Goal: Navigation & Orientation: Find specific page/section

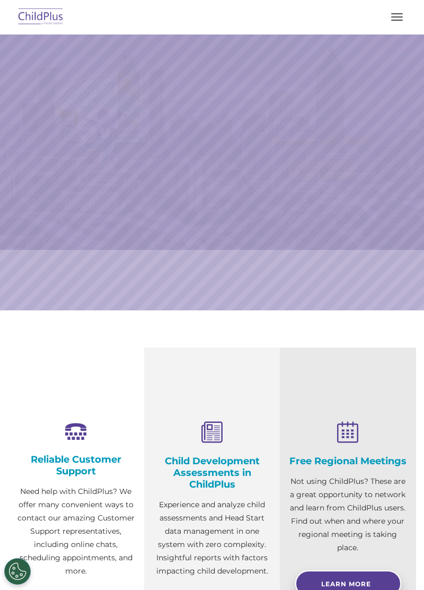
select select "MEDIUM"
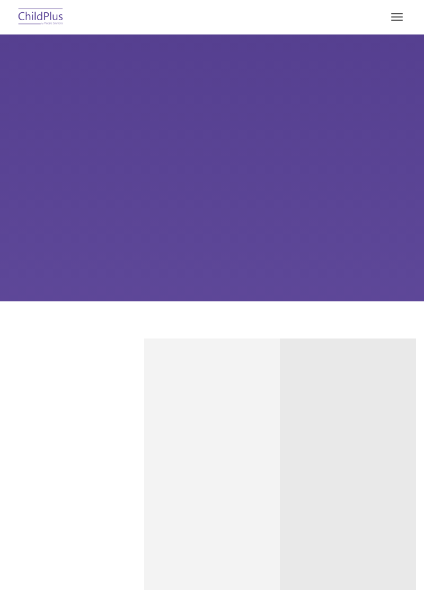
type input ""
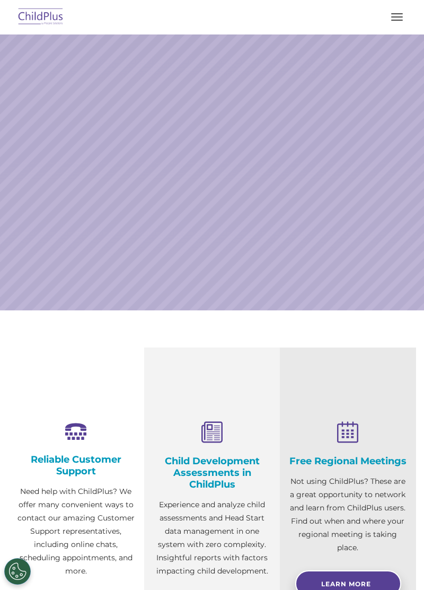
select select "MEDIUM"
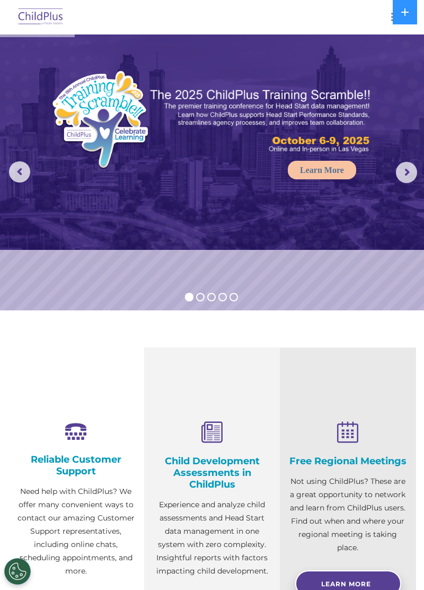
click at [396, 20] on button at bounding box center [405, 12] width 24 height 24
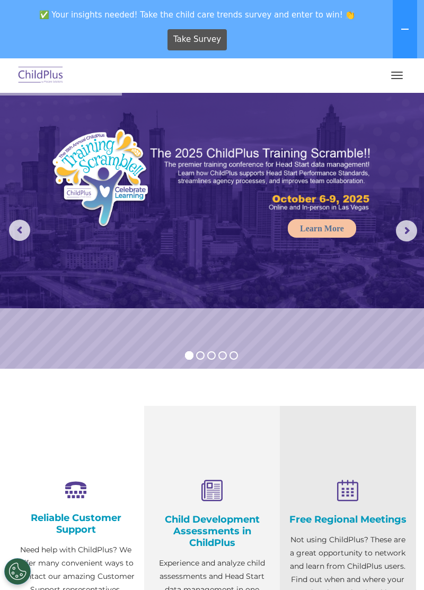
click at [397, 79] on span "button" at bounding box center [398, 78] width 12 height 1
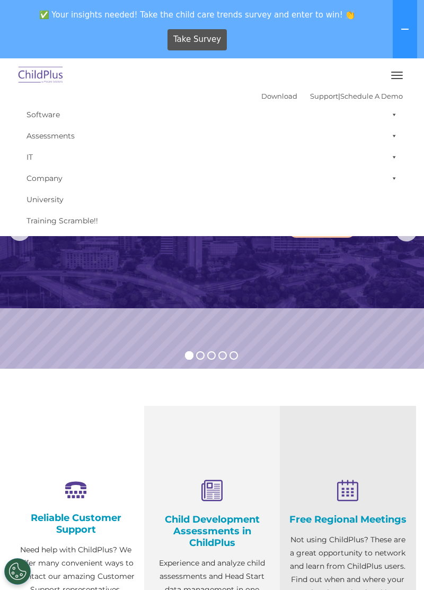
click at [381, 328] on rs-slide "Learn More" at bounding box center [212, 231] width 424 height 276
